Goal: Book appointment/travel/reservation

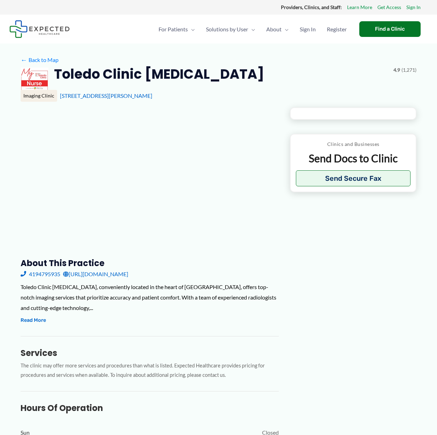
type input "**********"
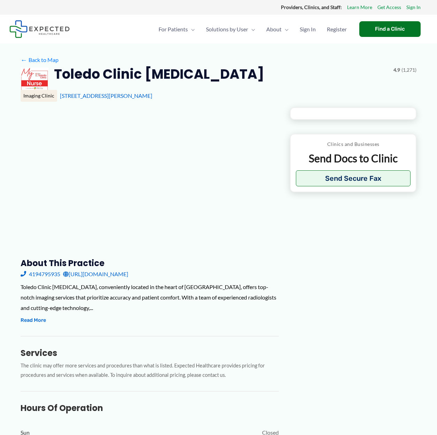
type input "**********"
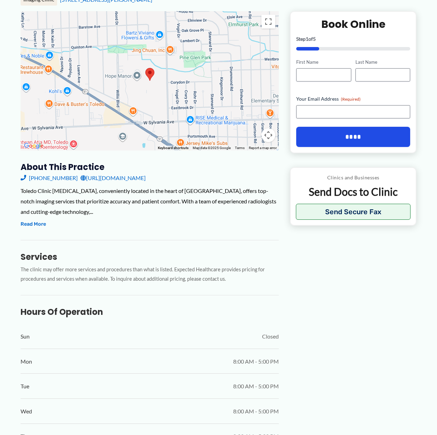
scroll to position [95, 0]
